Goal: Answer question/provide support

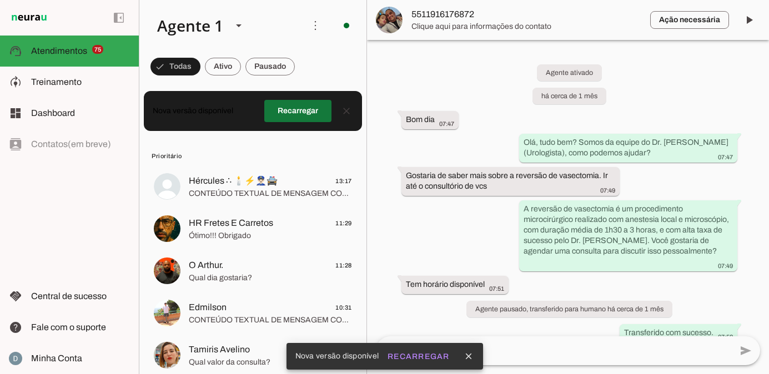
click at [299, 110] on span at bounding box center [297, 111] width 67 height 27
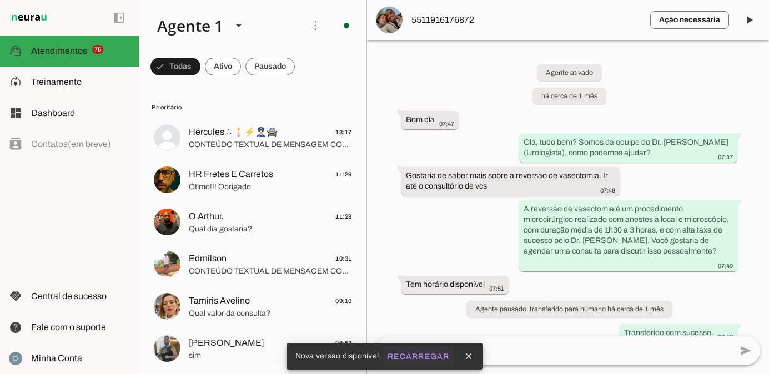
click at [0, 0] on slot "Recarregar" at bounding box center [0, 0] width 0 height 0
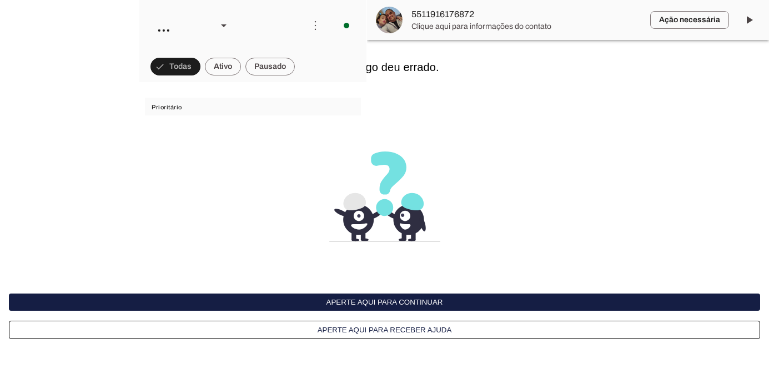
scroll to position [2970, 0]
click at [222, 69] on span at bounding box center [223, 66] width 36 height 27
click at [368, 300] on button "Aperte aqui para continuar" at bounding box center [384, 302] width 751 height 17
